Goal: Navigation & Orientation: Go to known website

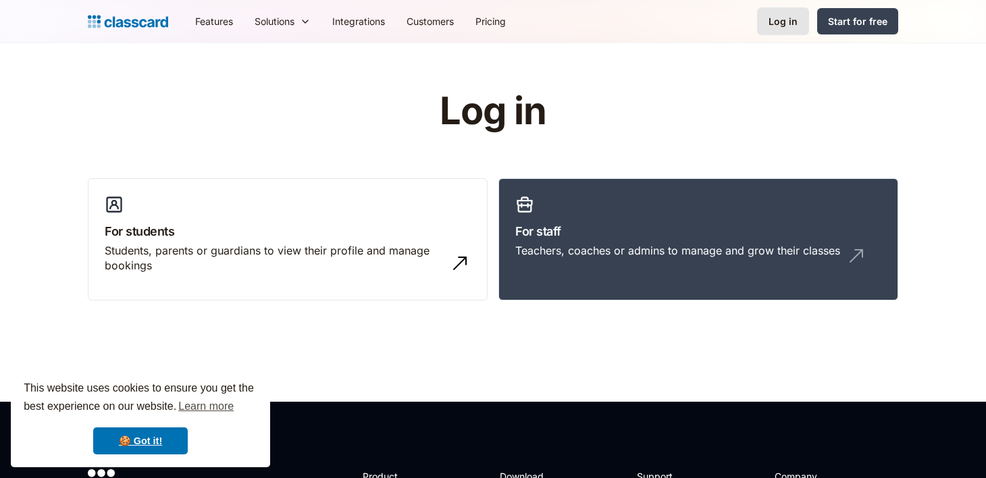
click at [788, 21] on div "Log in" at bounding box center [783, 21] width 29 height 14
click at [153, 438] on link "🍪 Got it!" at bounding box center [140, 441] width 95 height 27
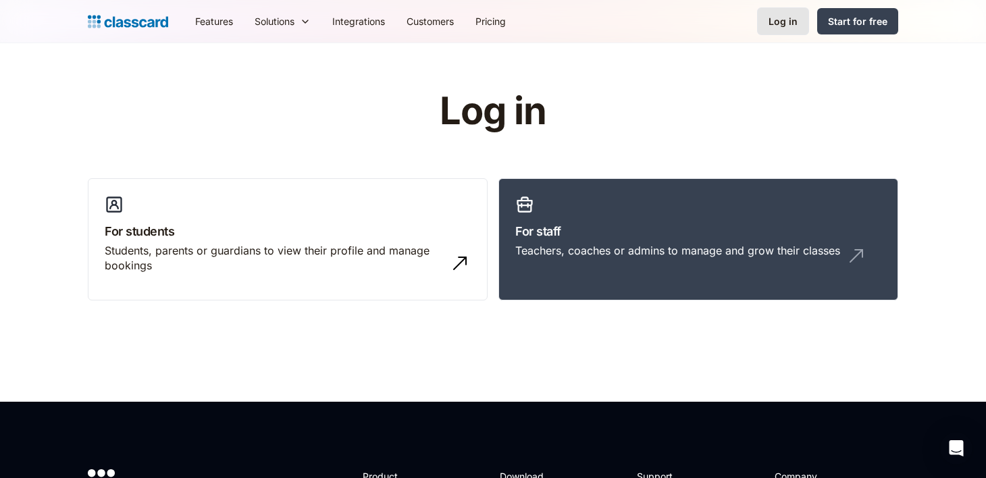
click at [778, 24] on div "Log in" at bounding box center [783, 21] width 29 height 14
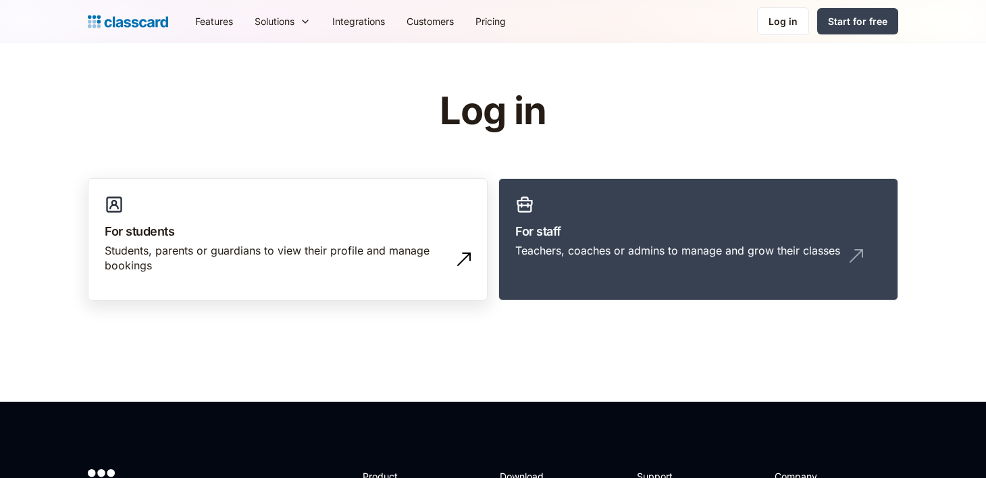
click at [278, 273] on div "Students, parents or guardians to view their profile and manage bookings" at bounding box center [288, 263] width 366 height 41
click at [334, 249] on div "Students, parents or guardians to view their profile and manage bookings" at bounding box center [274, 258] width 339 height 30
